Goal: Task Accomplishment & Management: Use online tool/utility

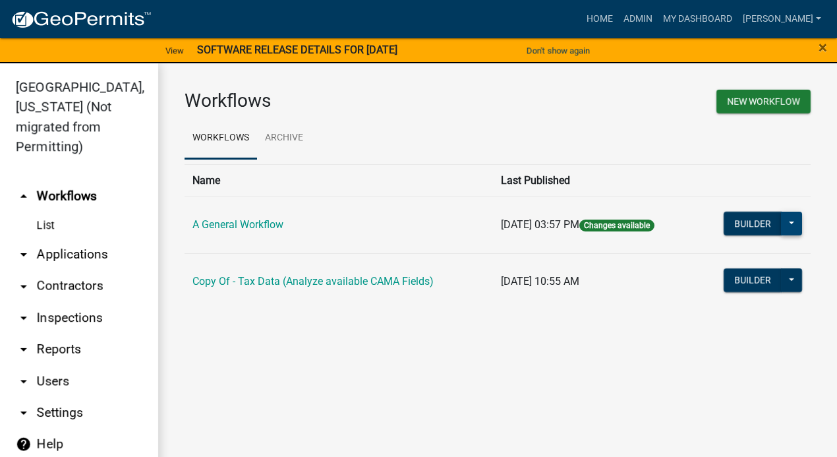
click at [789, 222] on button at bounding box center [791, 224] width 21 height 24
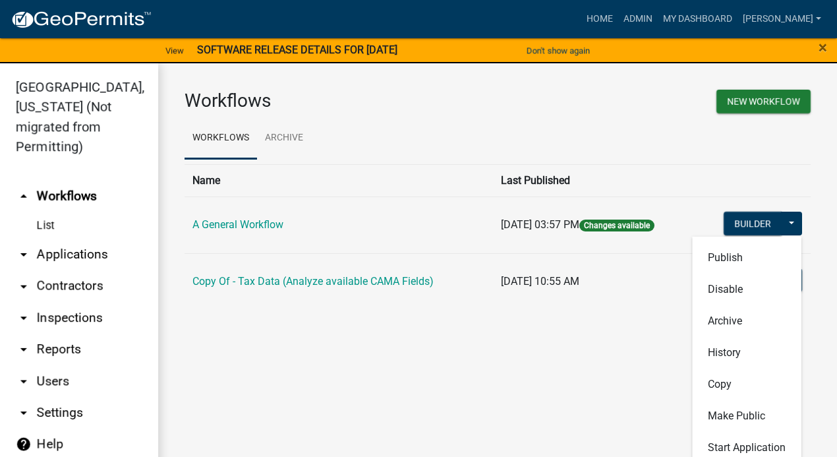
click at [814, 309] on div "Workflows New Workflow Workflows Archive Name Last Published A General Workflow…" at bounding box center [497, 205] width 679 height 284
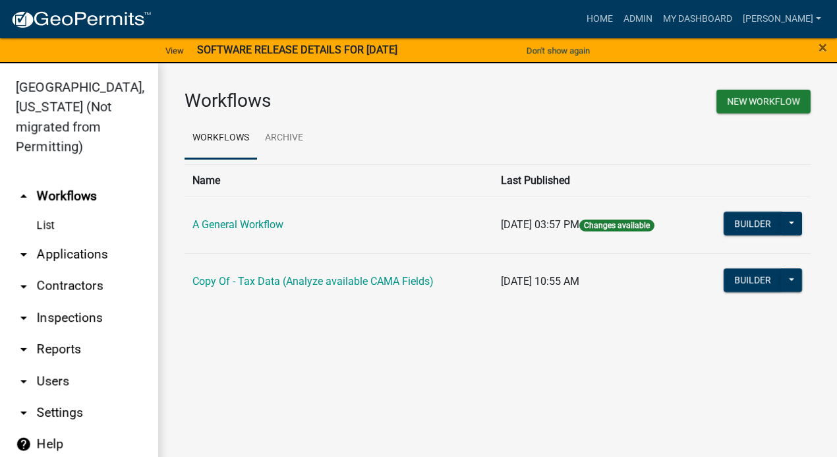
scroll to position [15, 0]
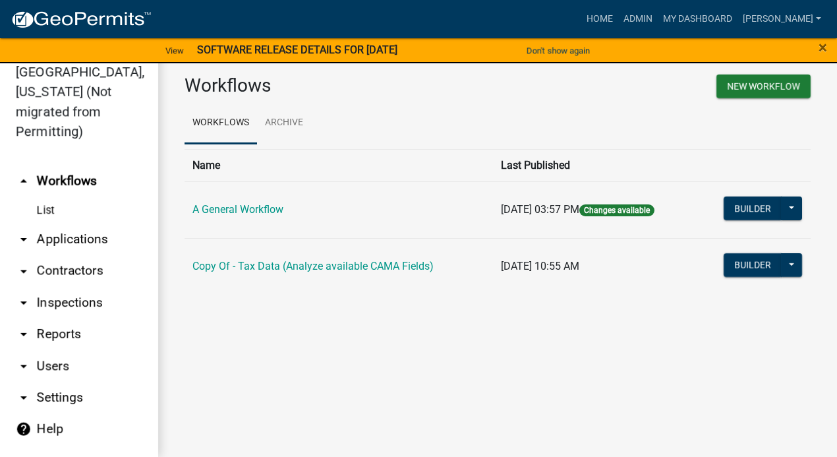
click at [39, 287] on link "arrow_drop_down Inspections" at bounding box center [79, 303] width 158 height 32
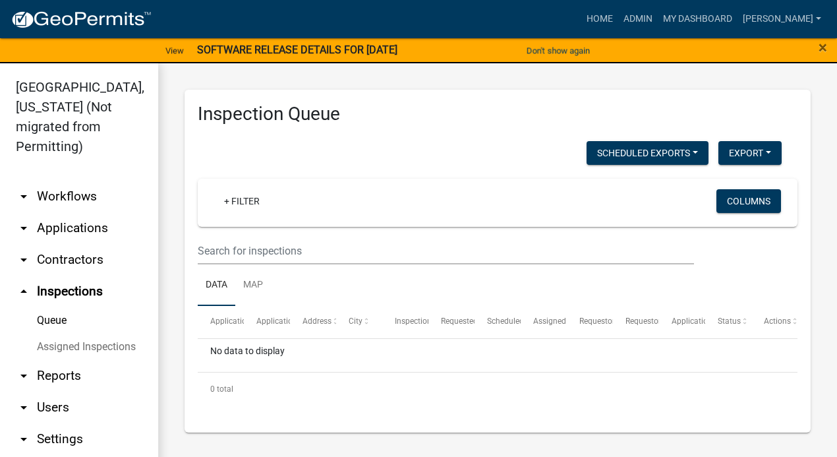
click at [24, 284] on icon "arrow_drop_up" at bounding box center [24, 292] width 16 height 16
click at [42, 276] on link "arrow_drop_up Inspections" at bounding box center [79, 292] width 158 height 32
click at [41, 244] on link "arrow_drop_down Contractors" at bounding box center [79, 260] width 158 height 32
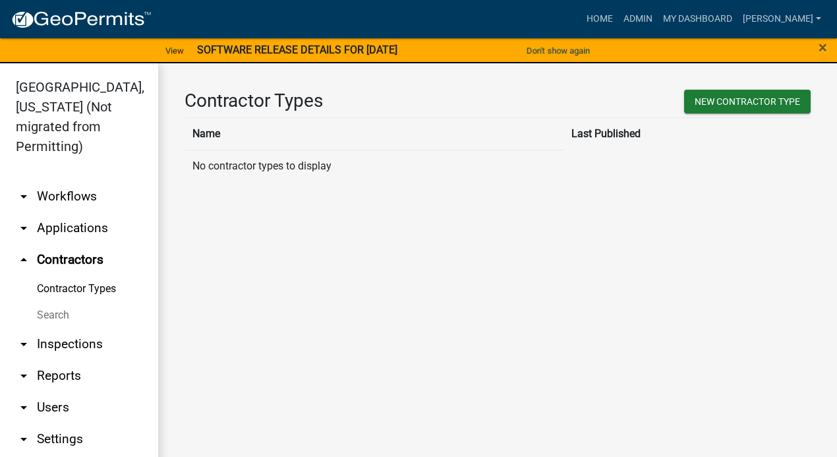
click at [65, 212] on link "arrow_drop_down Applications" at bounding box center [79, 228] width 158 height 32
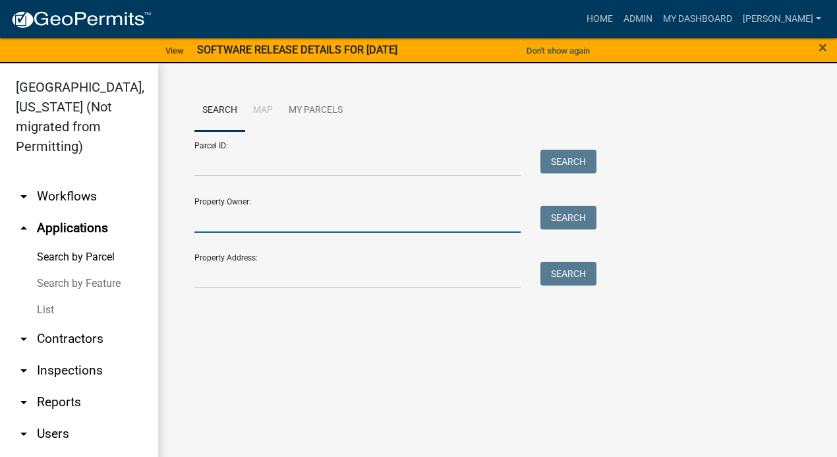
click at [284, 228] on input "Property Owner:" at bounding box center [358, 219] width 326 height 27
type input "[PERSON_NAME]"
type input "213 [GEOGRAPHIC_DATA]"
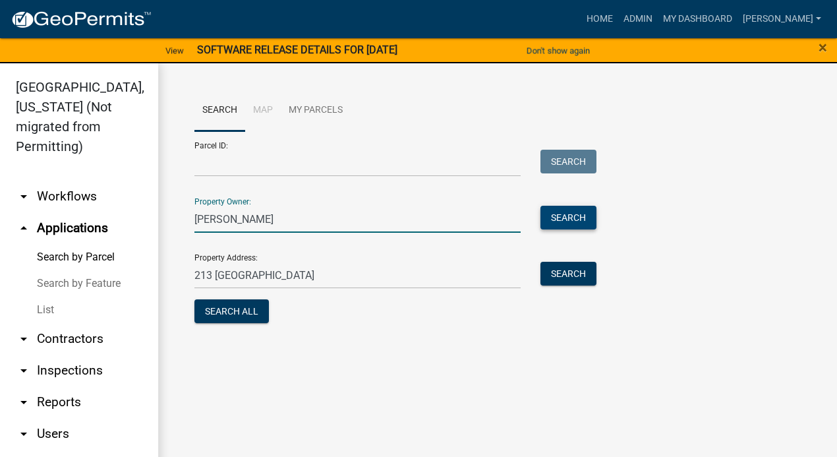
click at [565, 220] on button "Search" at bounding box center [569, 218] width 56 height 24
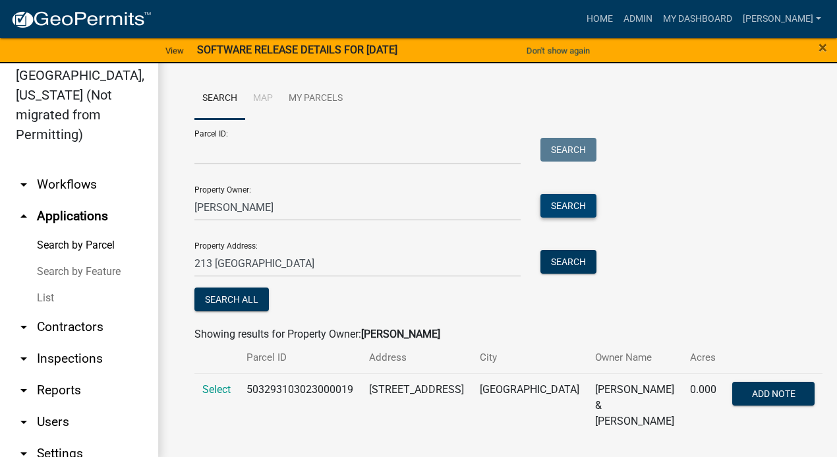
scroll to position [15, 0]
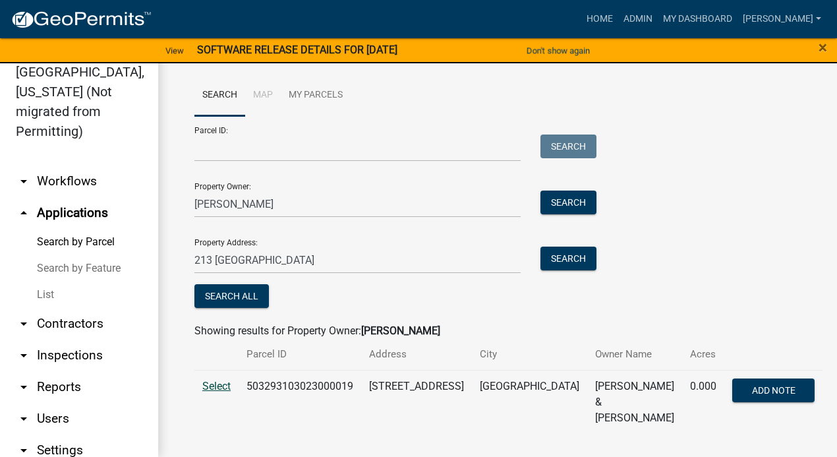
click at [218, 388] on span "Select" at bounding box center [216, 386] width 28 height 13
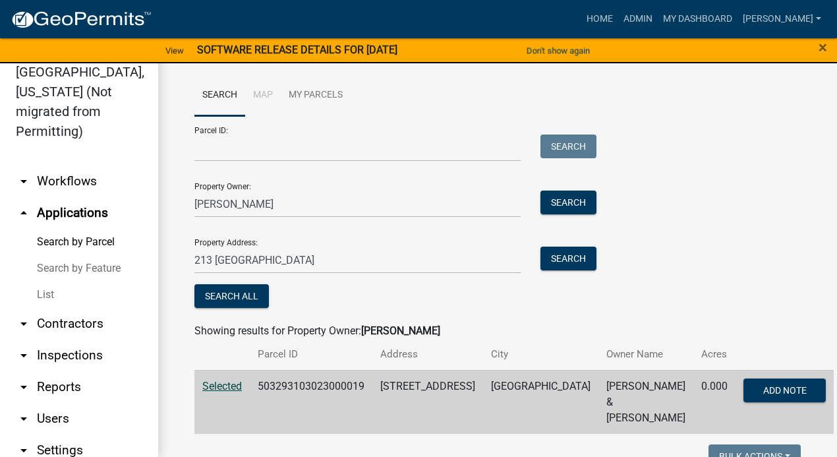
click at [213, 387] on span "Selected" at bounding box center [222, 386] width 40 height 13
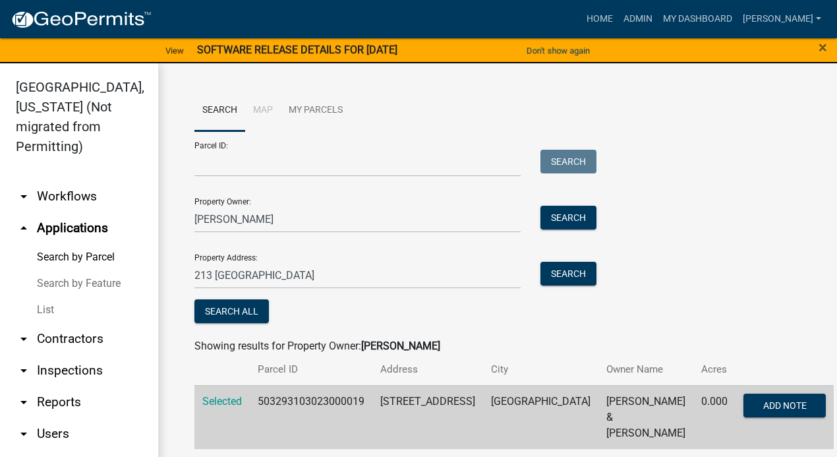
click at [59, 195] on link "arrow_drop_down Workflows" at bounding box center [79, 197] width 158 height 32
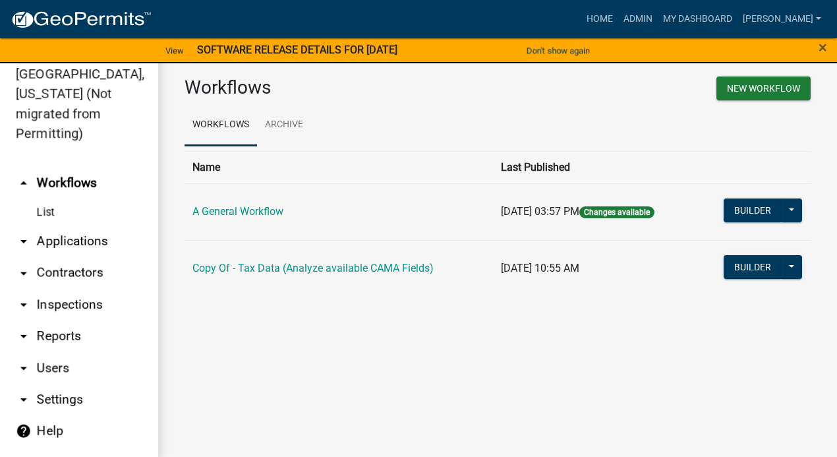
scroll to position [15, 0]
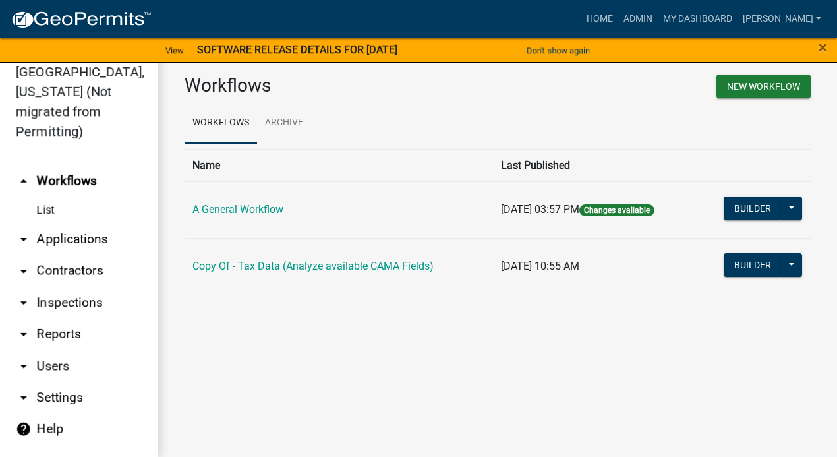
click at [63, 319] on link "arrow_drop_down Reports" at bounding box center [79, 335] width 158 height 32
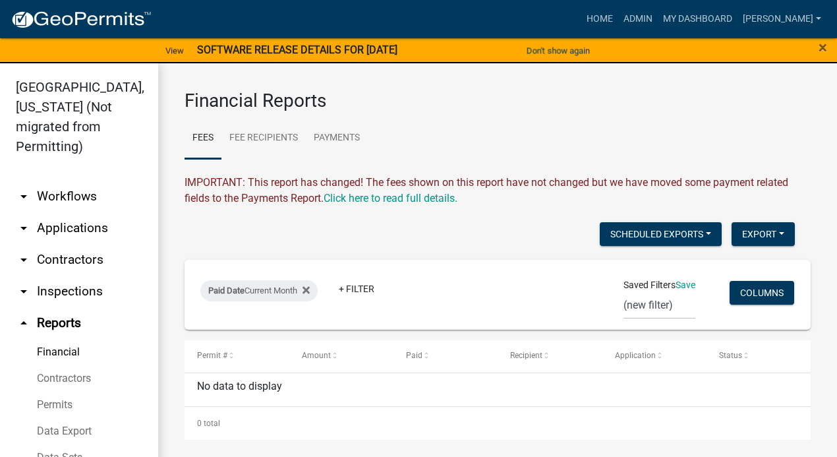
click at [63, 355] on link "Financial" at bounding box center [79, 352] width 158 height 26
click at [289, 139] on link "Fee Recipients" at bounding box center [264, 138] width 84 height 42
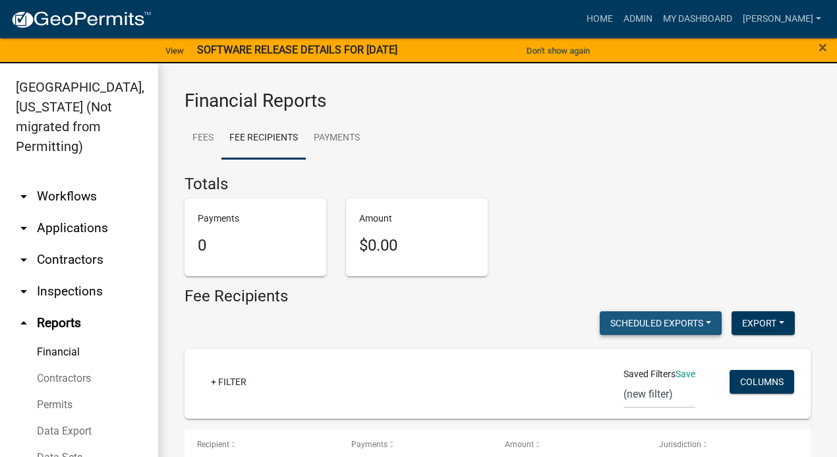
click at [696, 321] on button "Scheduled Exports" at bounding box center [661, 323] width 122 height 24
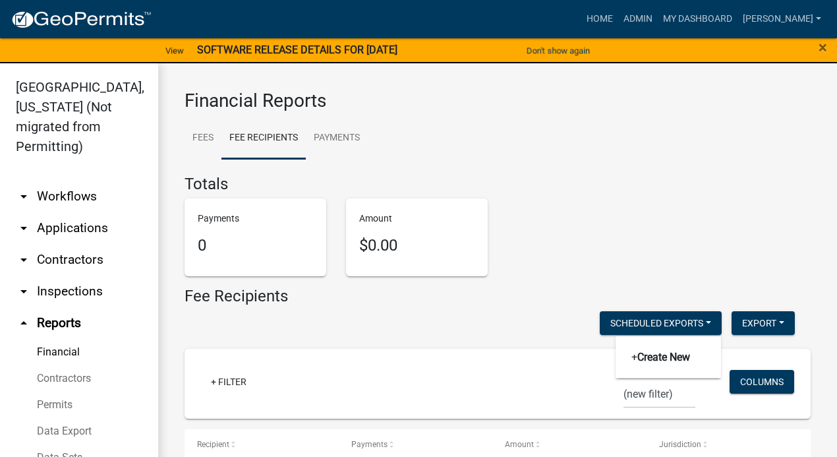
click at [665, 248] on div "Payments 0 Amount $0.00" at bounding box center [498, 242] width 646 height 88
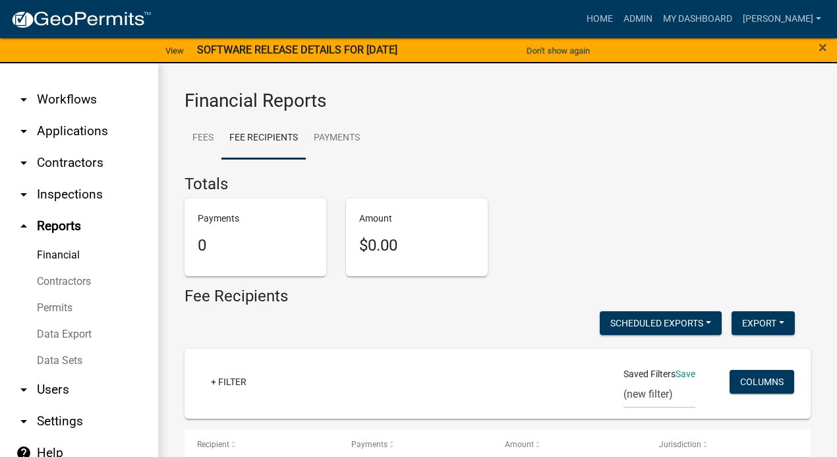
scroll to position [98, 0]
click at [55, 388] on link "arrow_drop_down Users" at bounding box center [79, 389] width 158 height 32
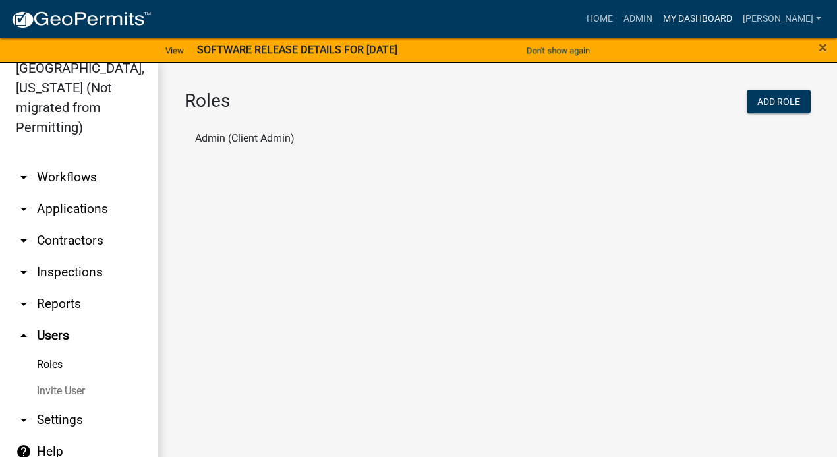
click at [712, 17] on link "My Dashboard" at bounding box center [698, 19] width 80 height 25
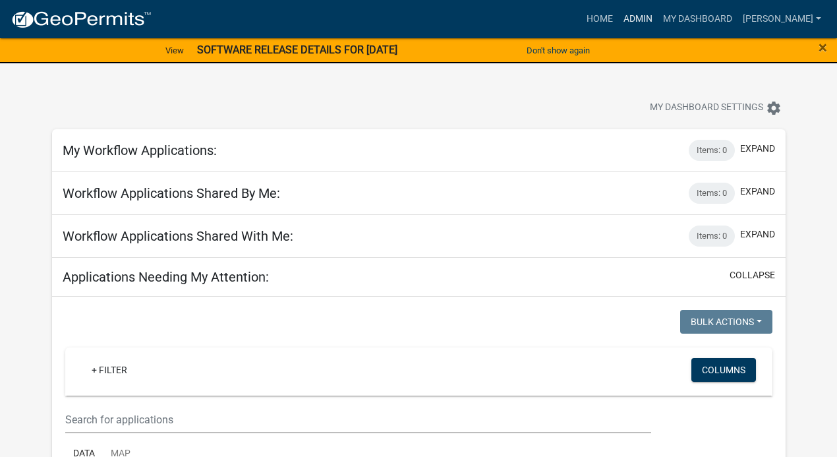
click at [653, 19] on link "Admin" at bounding box center [639, 19] width 40 height 25
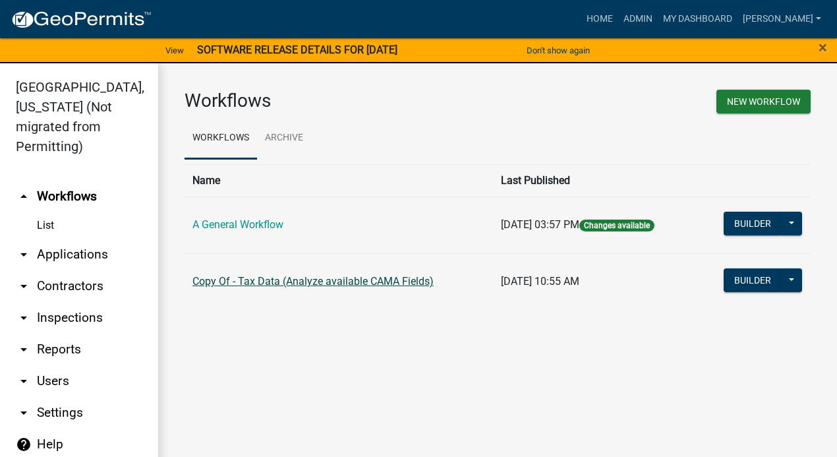
click at [261, 281] on link "Copy Of - Tax Data (Analyze available CAMA Fields)" at bounding box center [313, 281] width 241 height 13
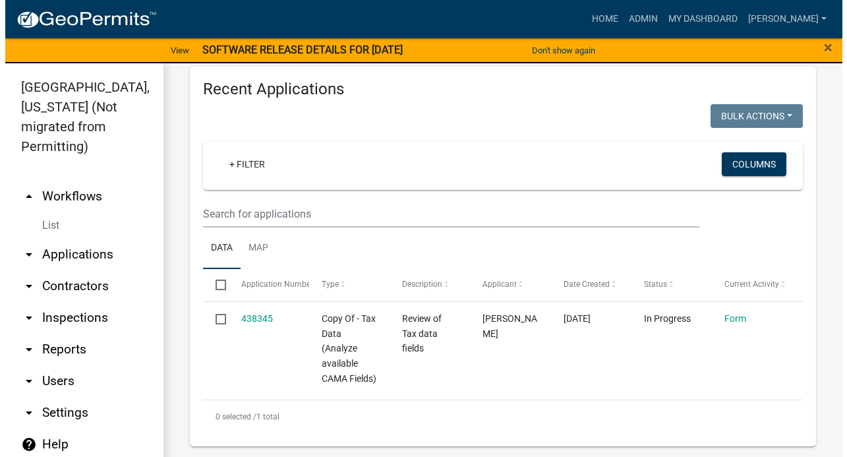
scroll to position [595, 0]
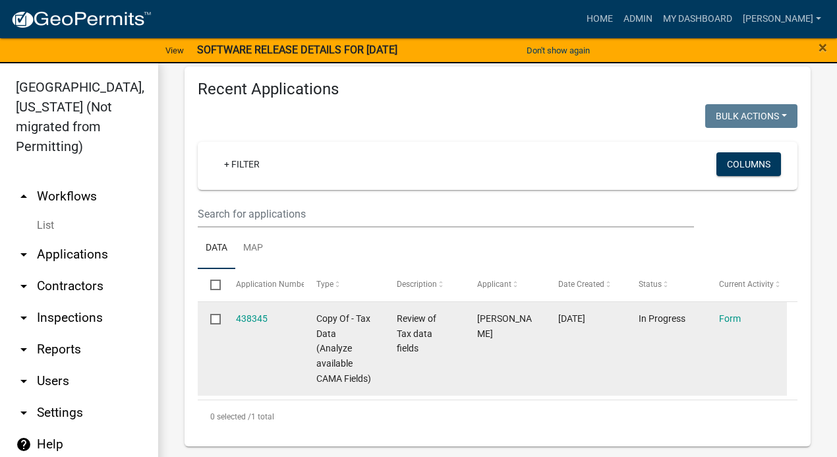
click at [334, 332] on span "Copy Of - Tax Data (Analyze available CAMA Fields)" at bounding box center [344, 348] width 55 height 71
click at [724, 313] on link "Form" at bounding box center [730, 318] width 22 height 11
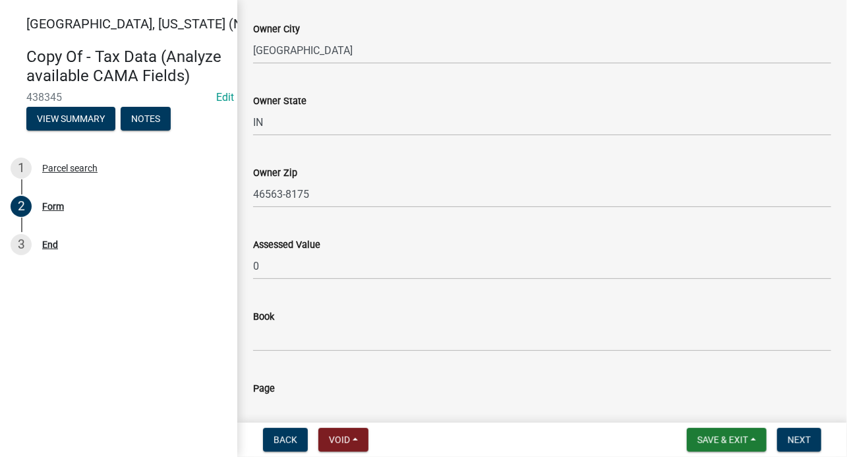
scroll to position [1187, 0]
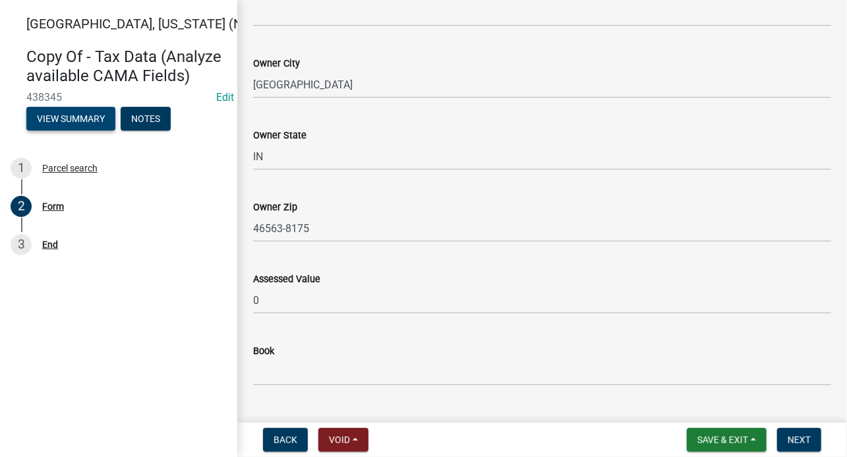
click at [72, 118] on button "View Summary" at bounding box center [70, 119] width 89 height 24
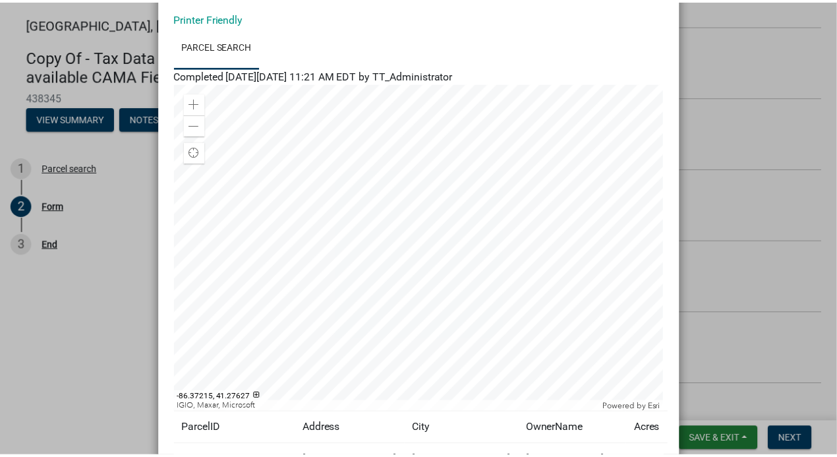
scroll to position [0, 0]
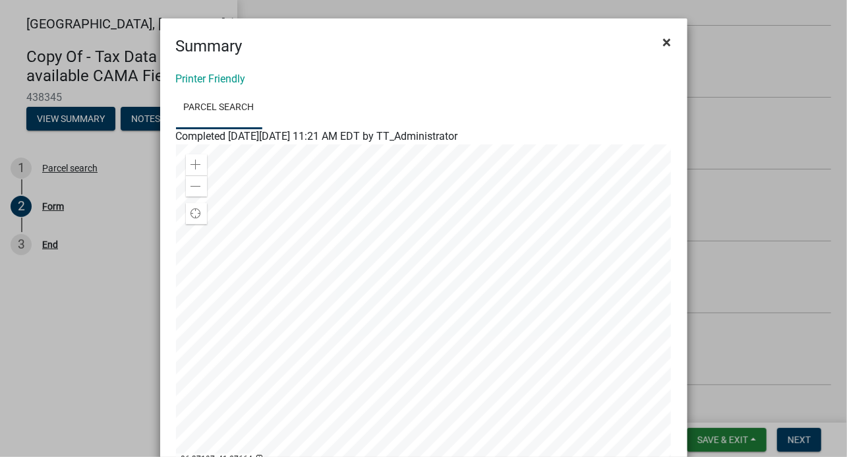
click at [663, 42] on span "×" at bounding box center [667, 42] width 9 height 18
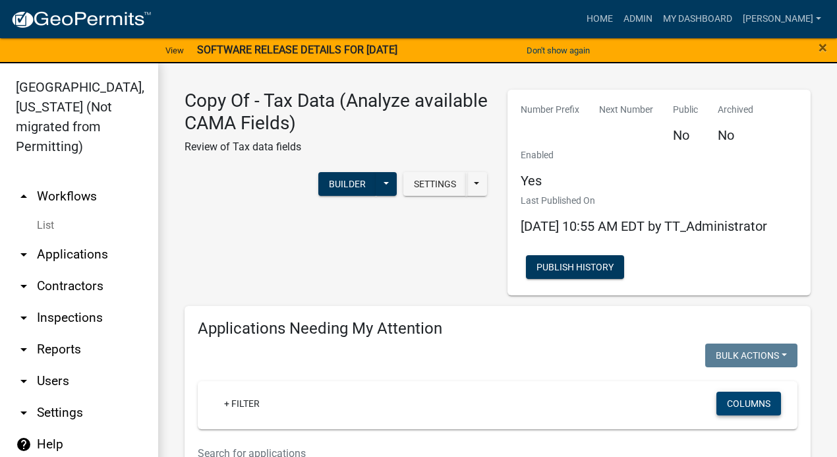
click at [725, 415] on button "Columns" at bounding box center [749, 404] width 65 height 24
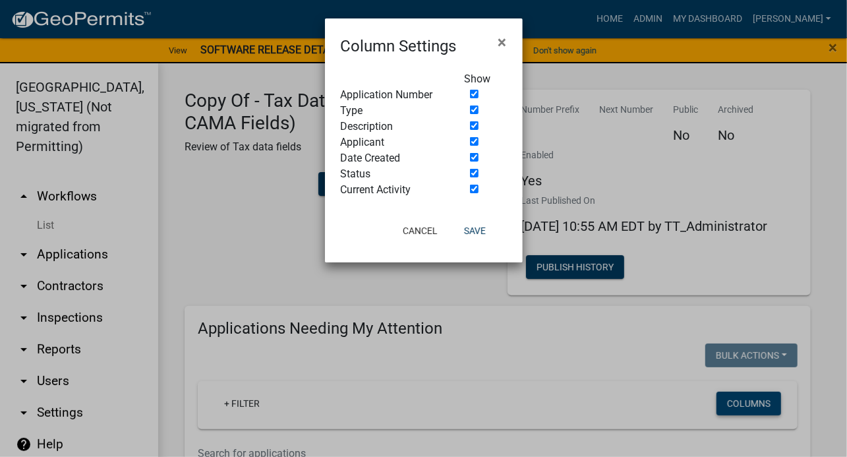
click at [725, 415] on ngb-modal-window "Column Settings × Show Application Number Type Description Applicant Date Creat…" at bounding box center [423, 228] width 847 height 457
